Goal: Information Seeking & Learning: Learn about a topic

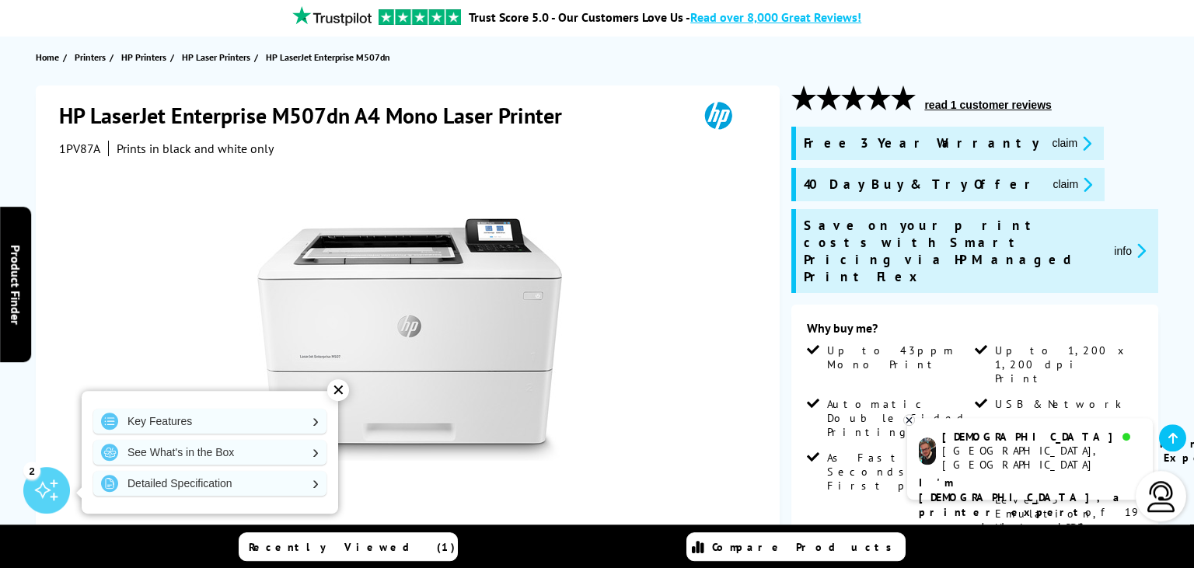
scroll to position [164, 0]
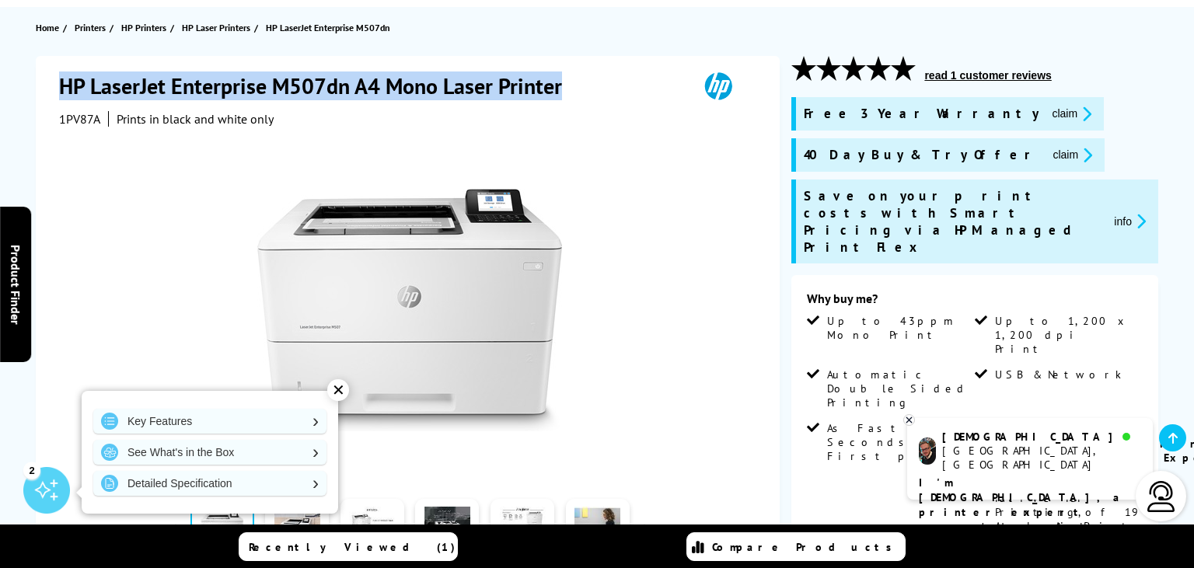
drag, startPoint x: 61, startPoint y: 89, endPoint x: 556, endPoint y: 86, distance: 495.1
click at [567, 89] on h1 "HP LaserJet Enterprise M507dn A4 Mono Laser Printer" at bounding box center [318, 86] width 518 height 29
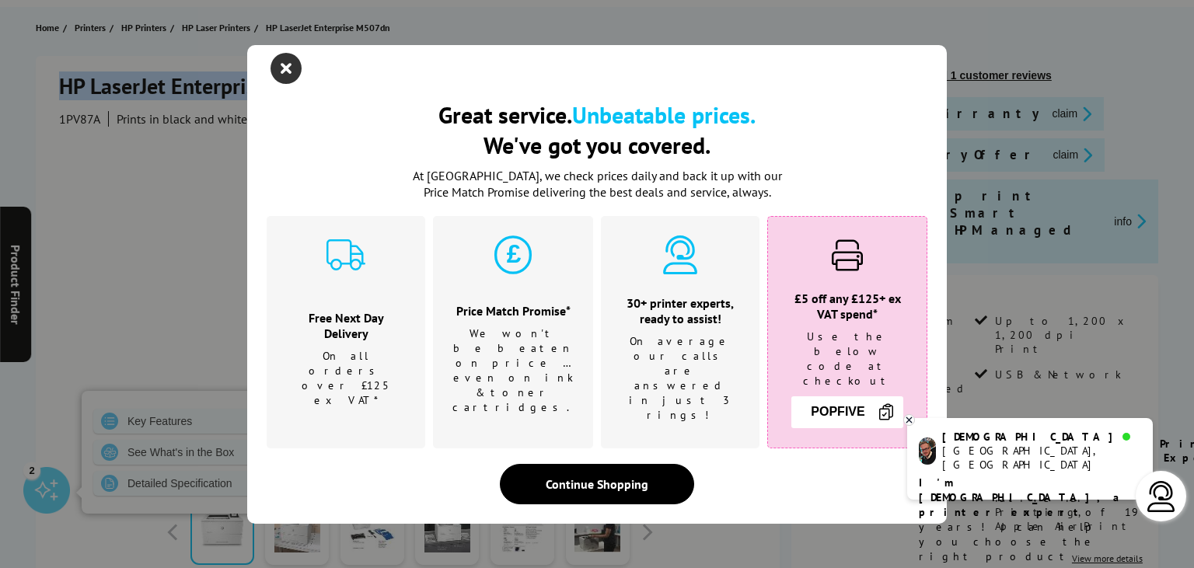
click at [277, 84] on icon "close modal" at bounding box center [285, 68] width 31 height 31
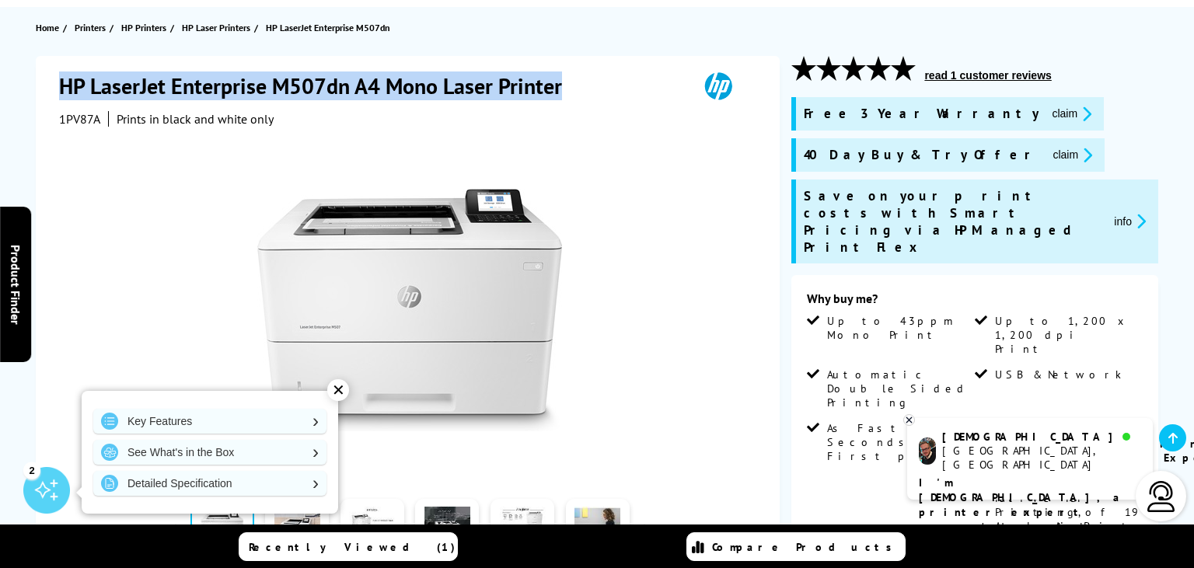
copy h1 "HP LaserJet Enterprise M507dn A4 Mono Laser Printer"
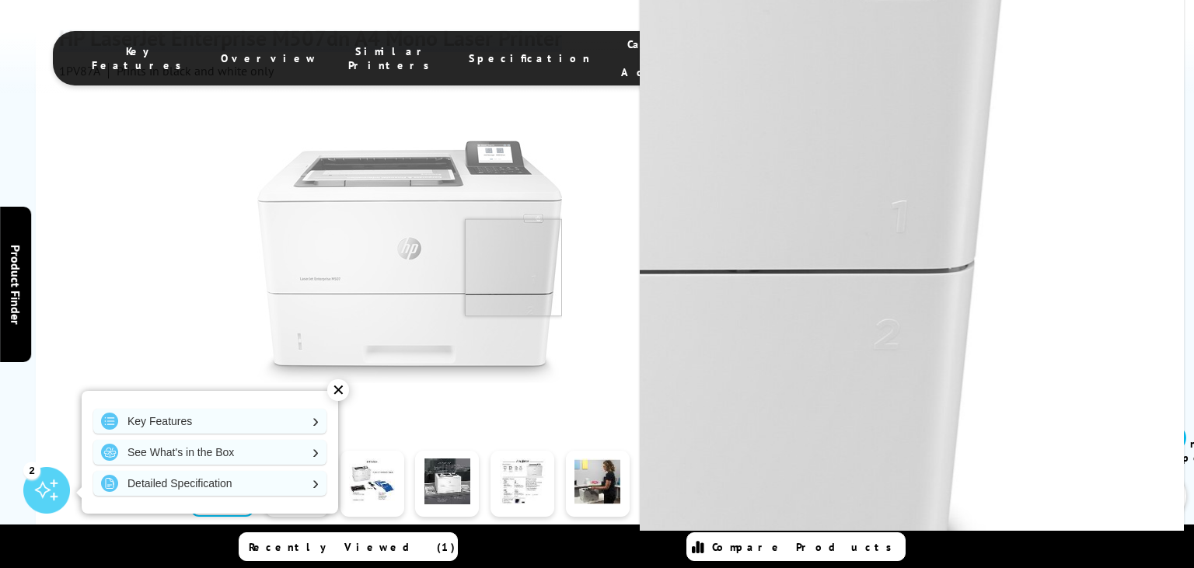
scroll to position [246, 0]
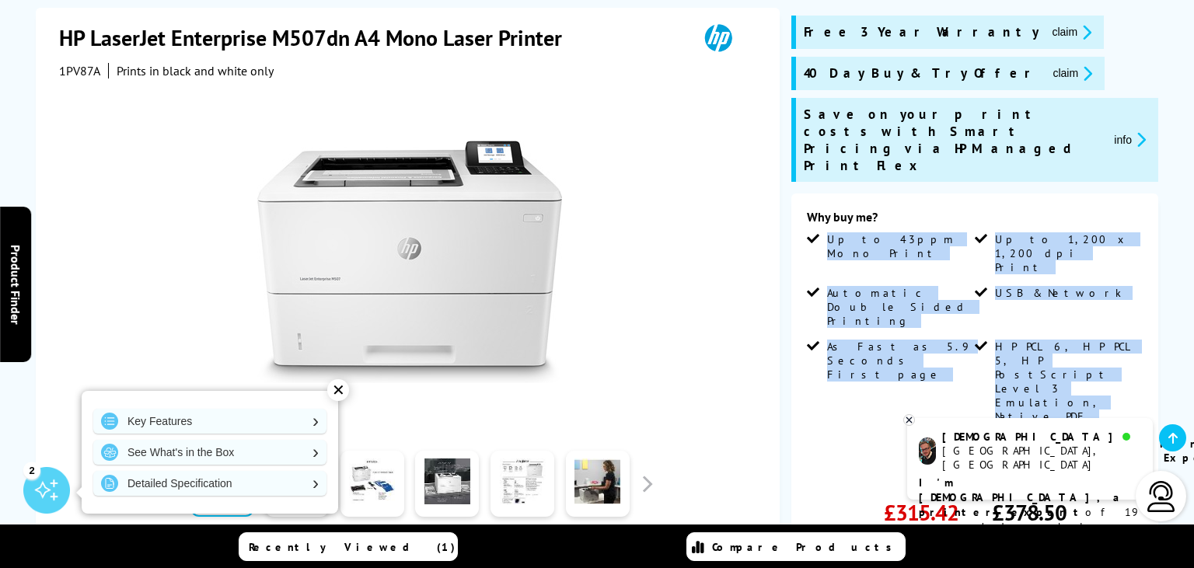
drag, startPoint x: 828, startPoint y: 208, endPoint x: 1036, endPoint y: 309, distance: 230.8
click at [1043, 316] on ul "Up to 43ppm Mono Print Up to 1,200 x 1,200 dpi Print Automatic Double Sided Pri…" at bounding box center [975, 347] width 336 height 231
copy ul "Up to 43ppm Mono Print Up to 1,200 x 1,200 dpi Print Automatic Double Sided Pri…"
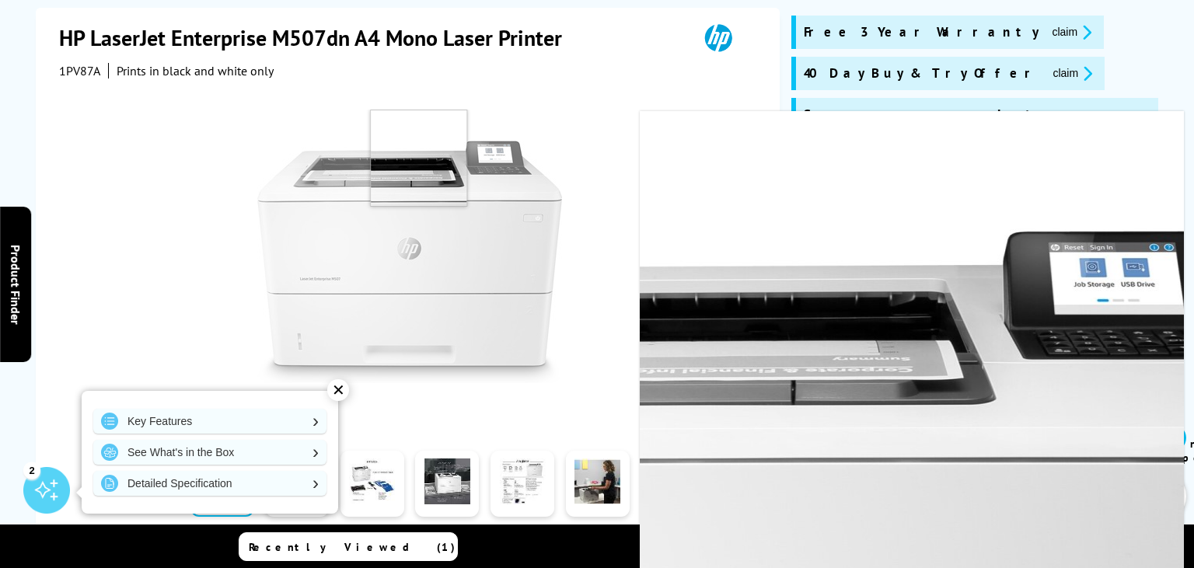
scroll to position [0, 0]
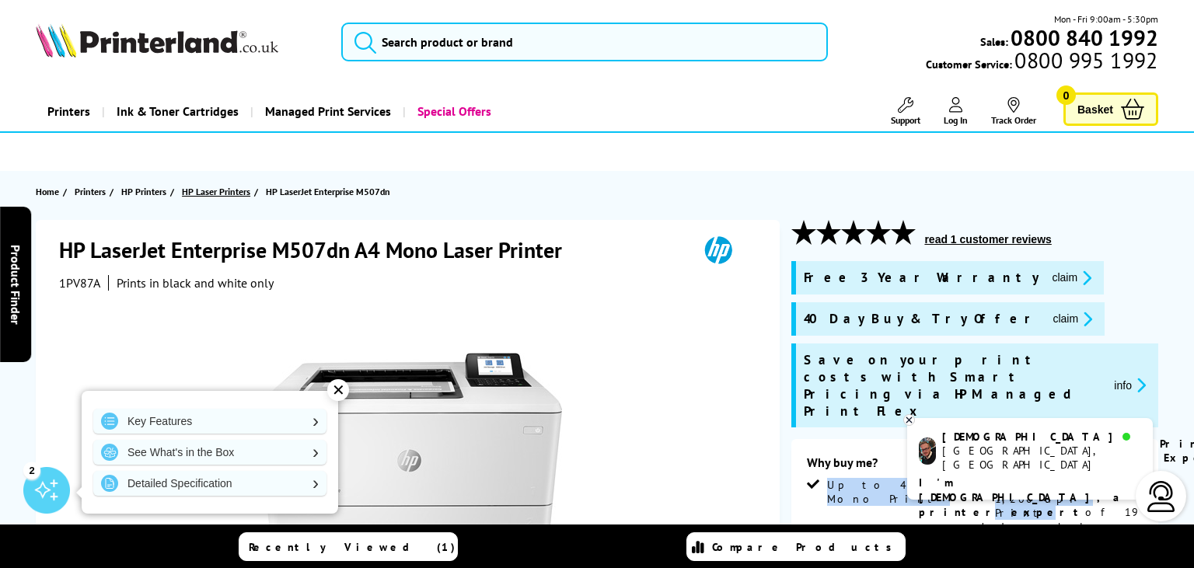
click at [213, 193] on span "HP Laser Printers" at bounding box center [216, 191] width 68 height 16
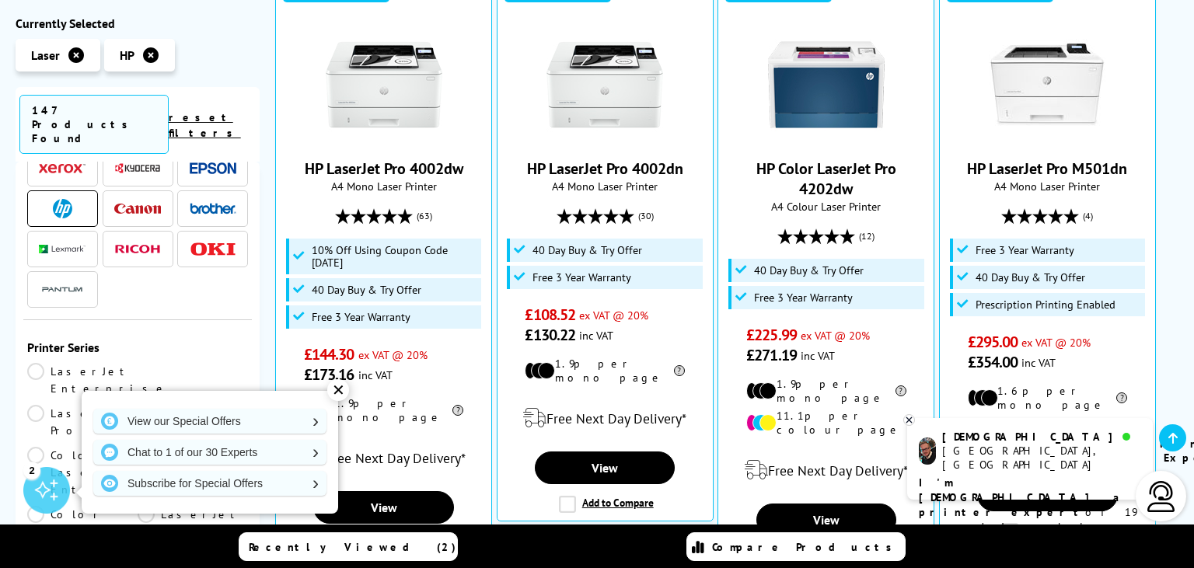
scroll to position [96, 0]
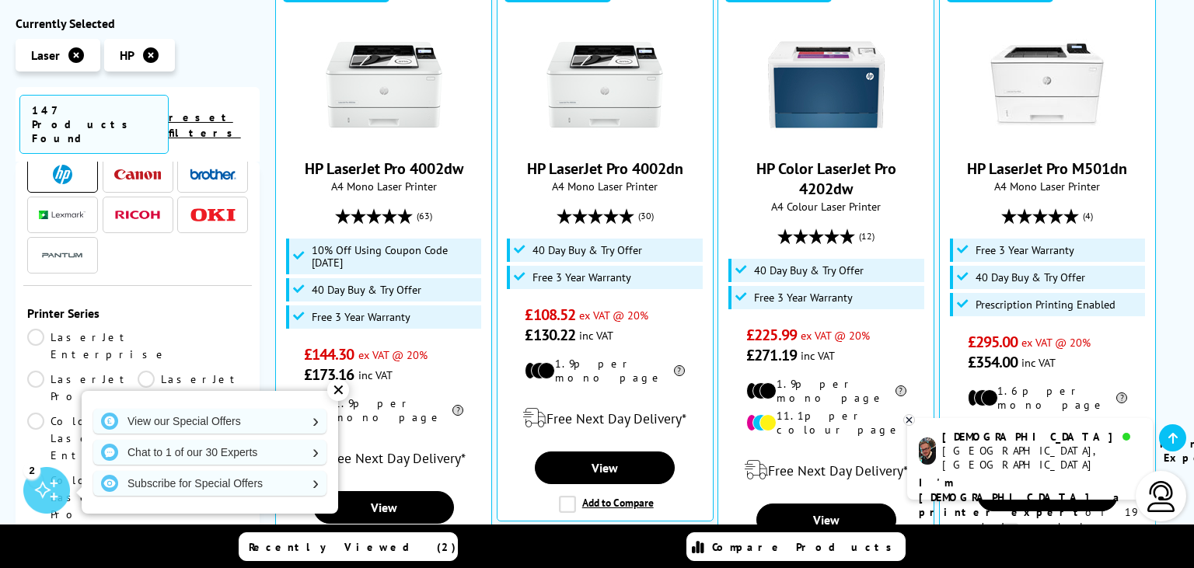
click at [39, 329] on link "LaserJet Enterprise" at bounding box center [97, 346] width 141 height 34
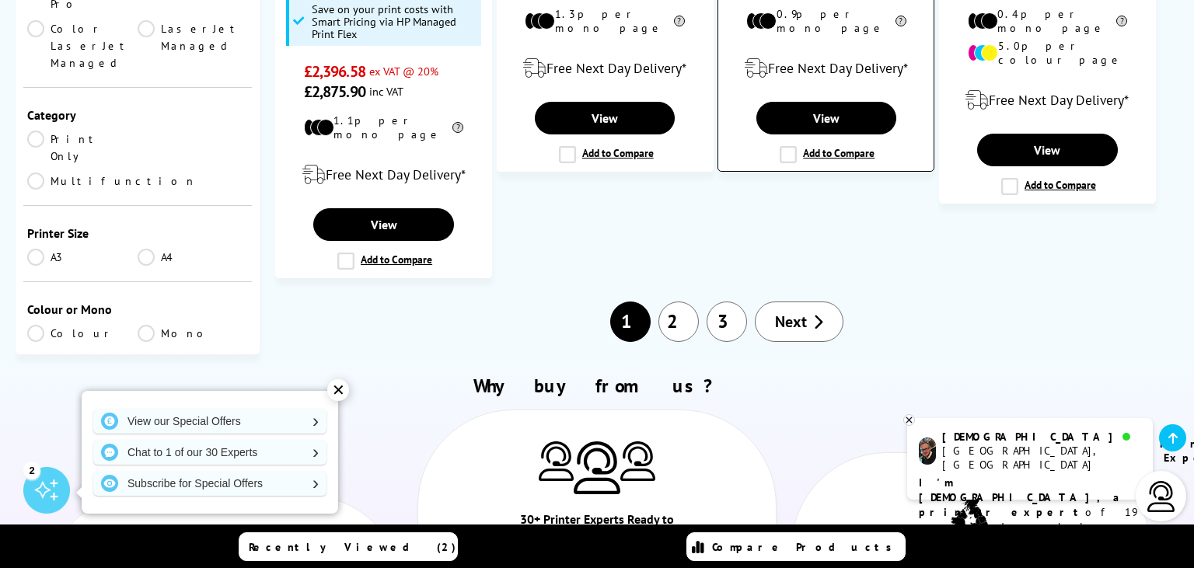
scroll to position [1641, 0]
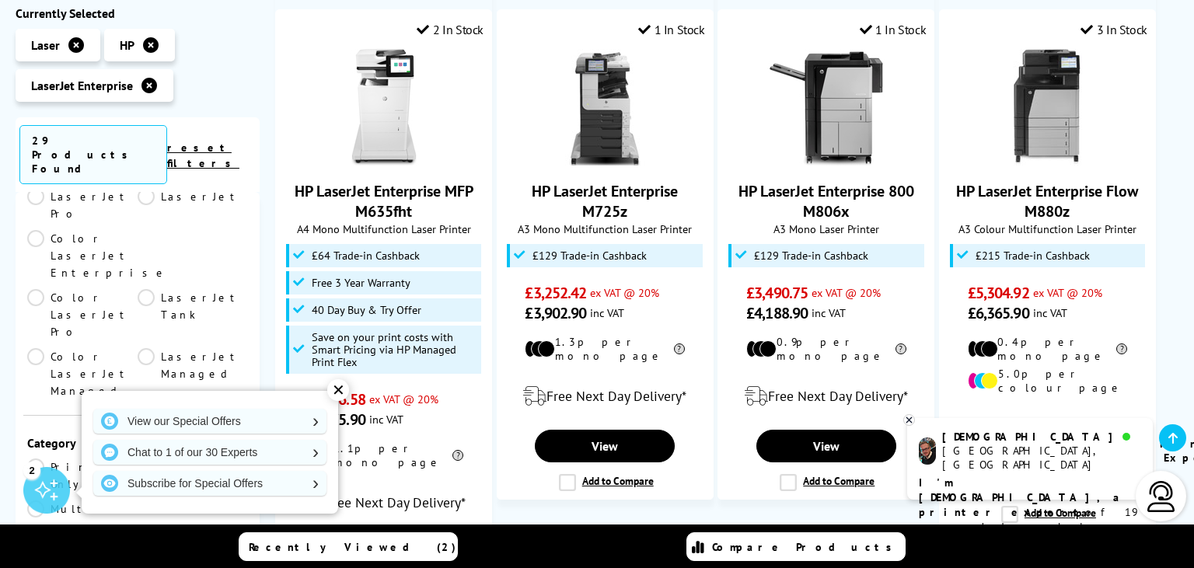
click at [35, 459] on link "Print Only" at bounding box center [82, 476] width 110 height 34
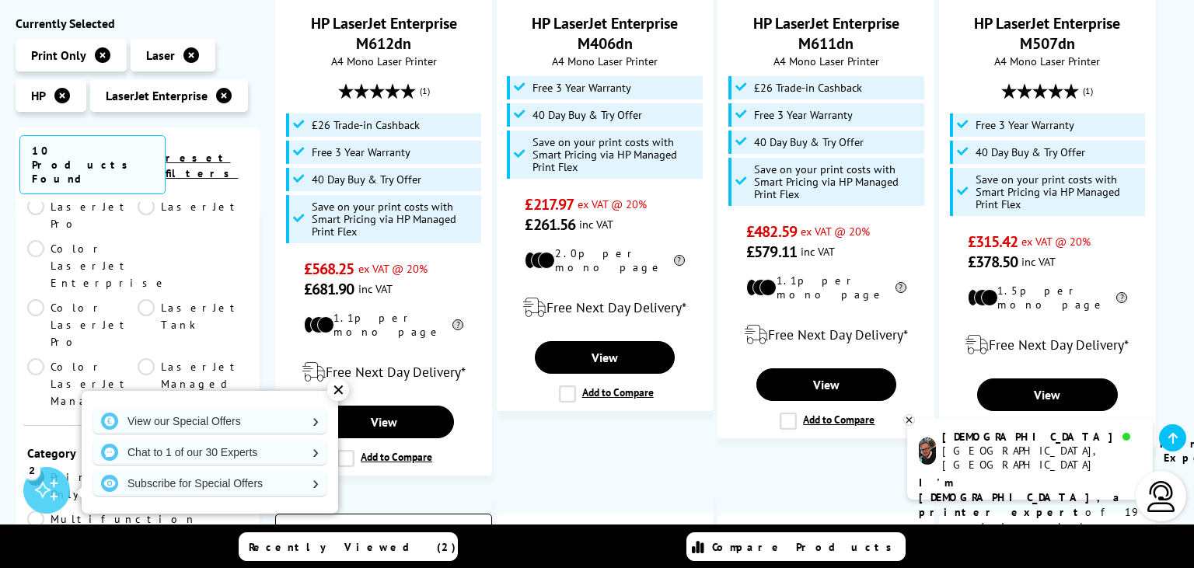
scroll to position [328, 0]
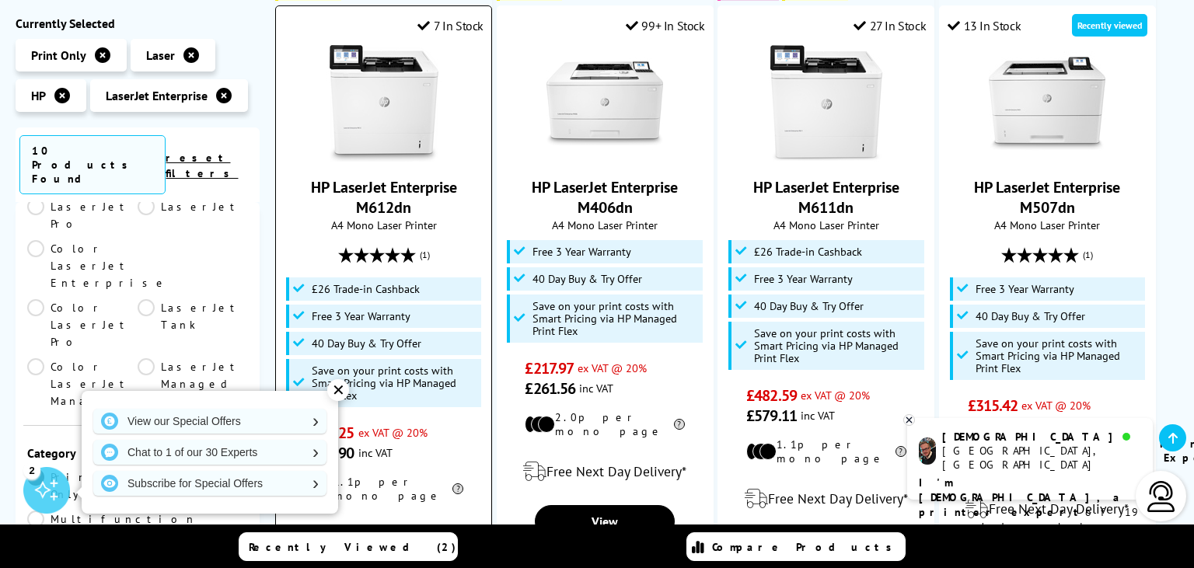
click at [393, 204] on link "HP LaserJet Enterprise M612dn" at bounding box center [384, 197] width 146 height 40
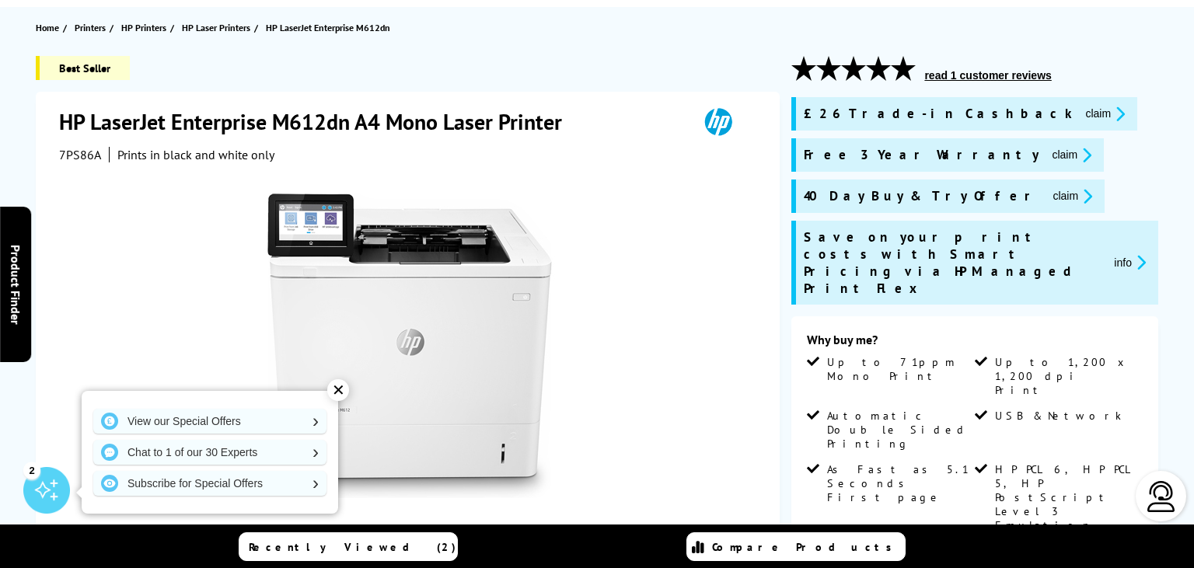
scroll to position [164, 0]
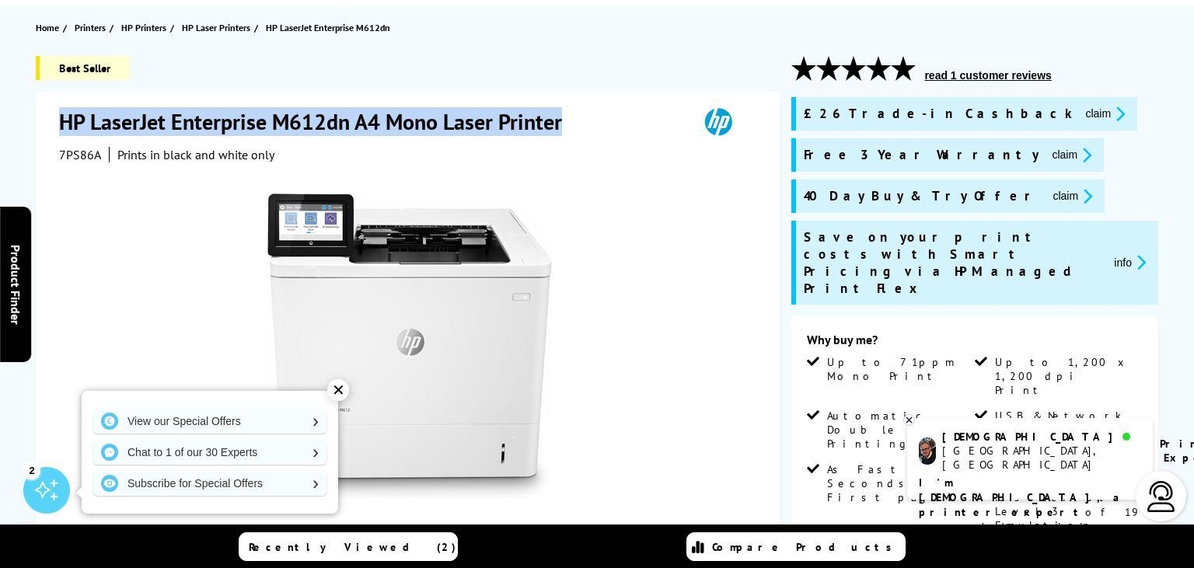
drag, startPoint x: 65, startPoint y: 119, endPoint x: 563, endPoint y: 130, distance: 498.3
click at [563, 130] on h1 "HP LaserJet Enterprise M612dn A4 Mono Laser Printer" at bounding box center [318, 121] width 518 height 29
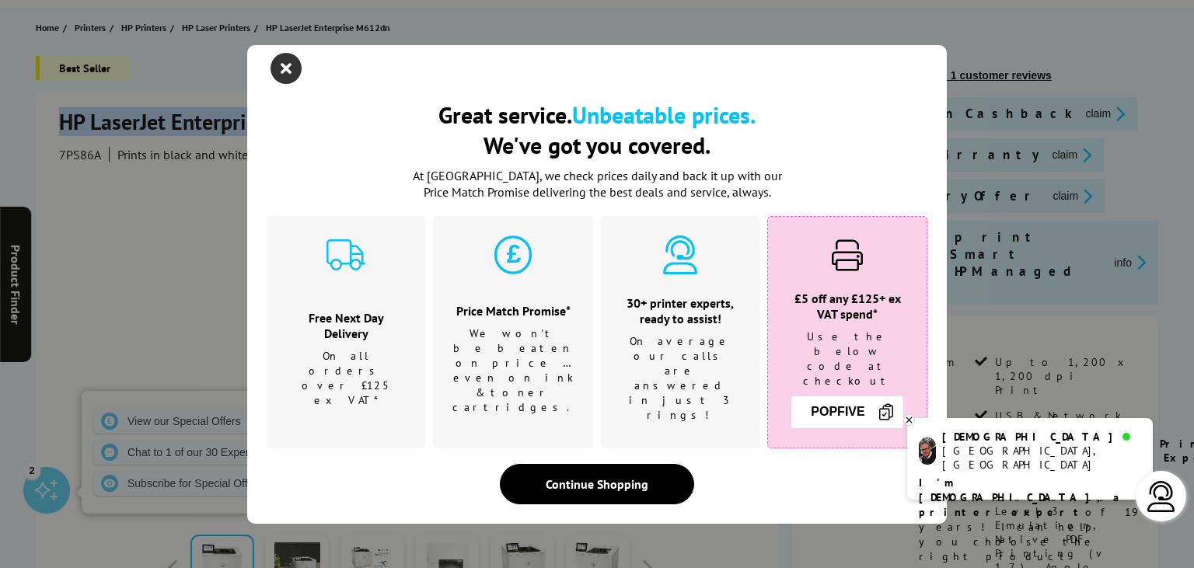
click at [274, 84] on icon "close modal" at bounding box center [285, 68] width 31 height 31
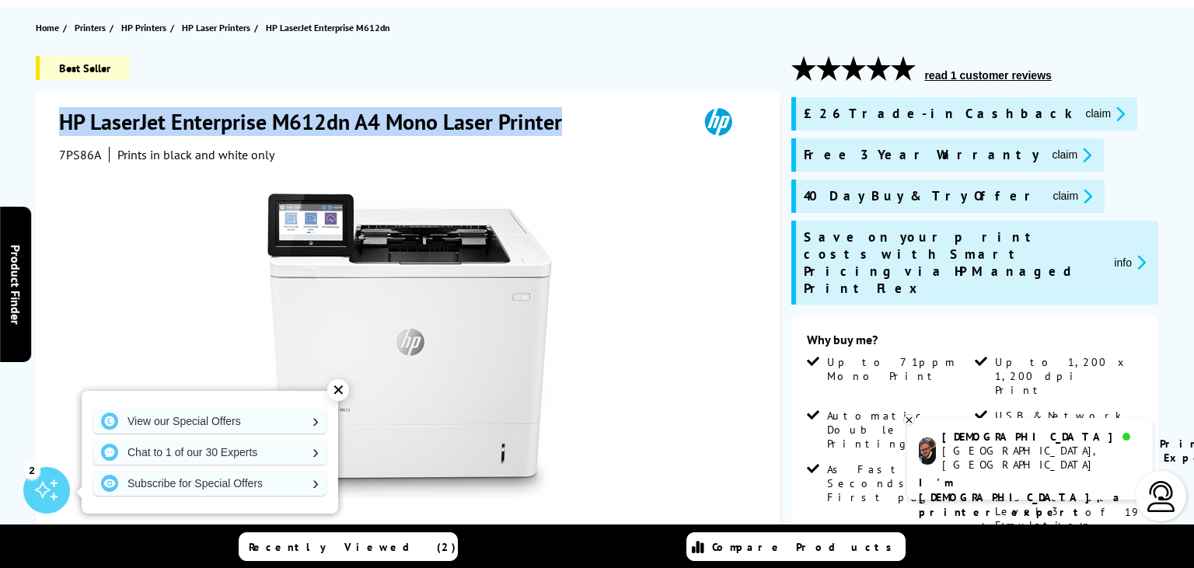
copy h1 "HP LaserJet Enterprise M612dn A4 Mono Laser Printer"
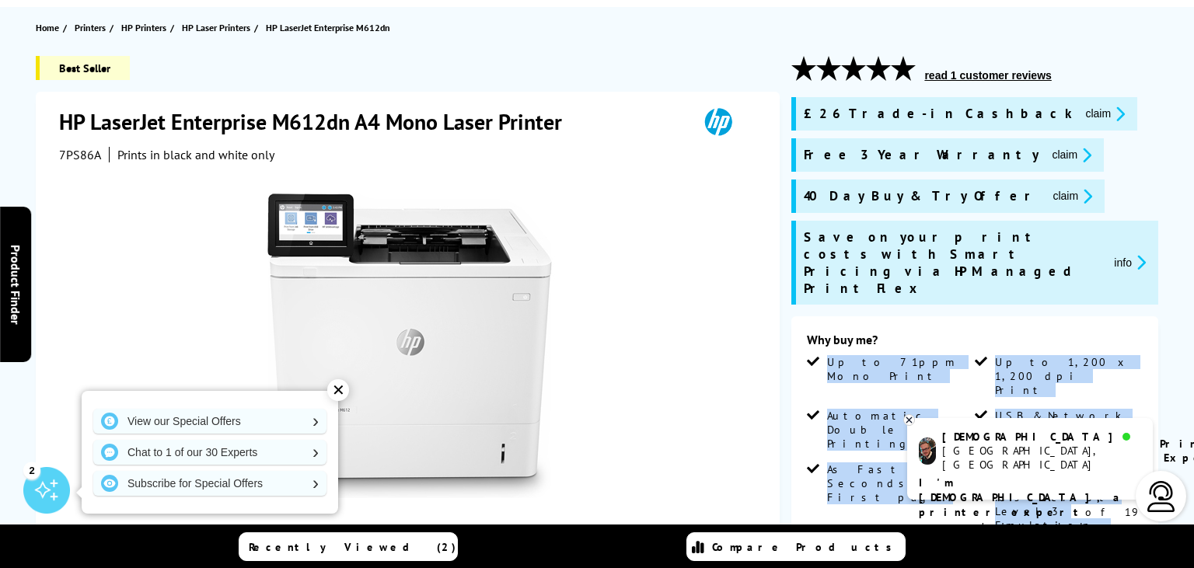
drag, startPoint x: 832, startPoint y: 331, endPoint x: 1096, endPoint y: 398, distance: 272.6
click at [1135, 411] on ul "Up to 71ppm Mono Print Up to 1,200 x 1,200 dpi Print Automatic Double Sided Pri…" at bounding box center [975, 477] width 336 height 245
copy ul "Up to 71ppm Mono Print Up to 1,200 x 1,200 dpi Print Automatic Double Sided Pri…"
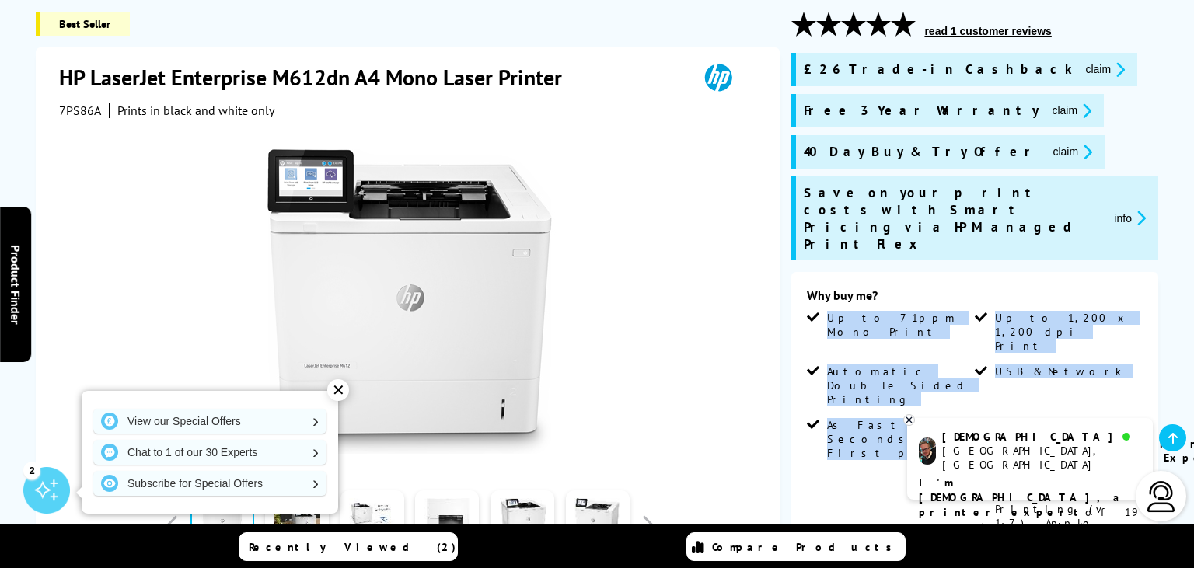
scroll to position [246, 0]
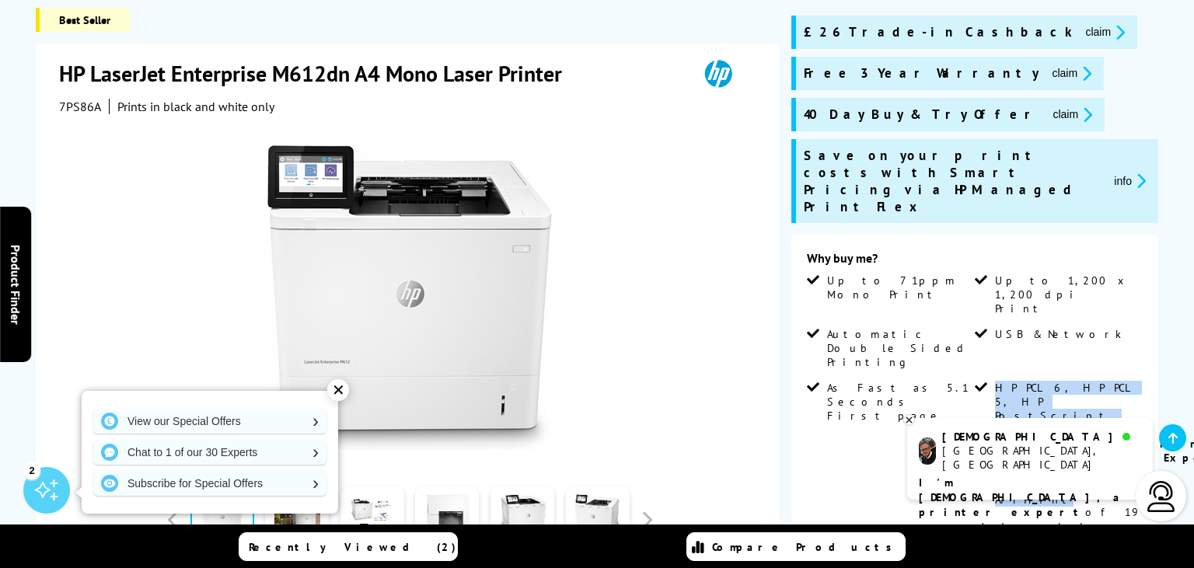
drag, startPoint x: 1066, startPoint y: 354, endPoint x: 996, endPoint y: 311, distance: 81.7
click at [996, 381] on span "HP PCL 6, HP PCL 5, HP PostScript Level 3 Emulation, Native PDF Printing (v 1.7…" at bounding box center [1067, 444] width 144 height 126
copy span "HP PCL 6, HP PCL 5, HP PostScript Level 3 Emulation, Native PDF Printing (v 1.7…"
